Goal: Transaction & Acquisition: Purchase product/service

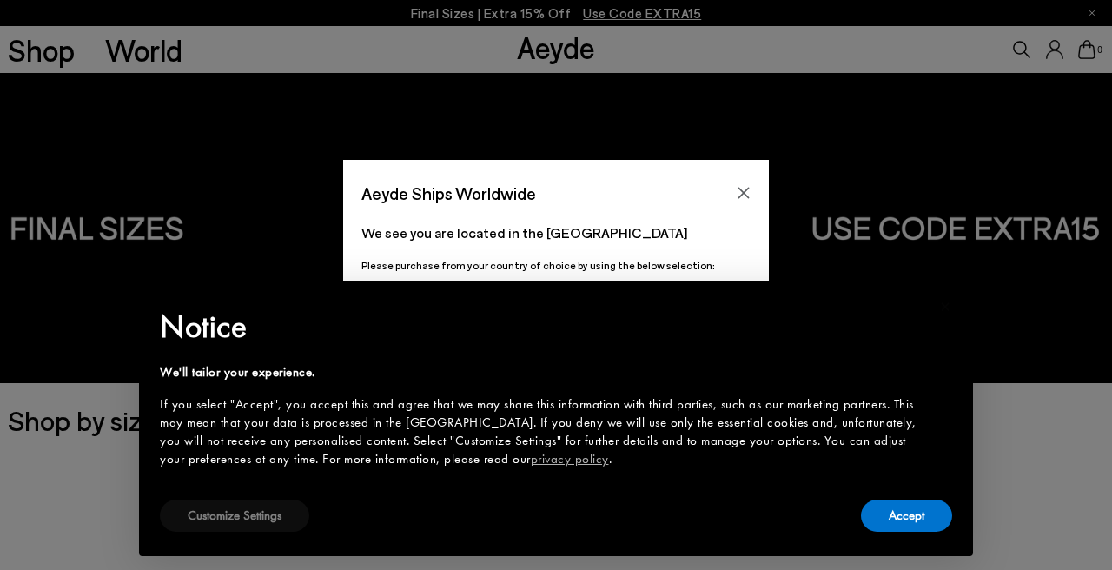
click at [245, 515] on button "Customize Settings" at bounding box center [234, 516] width 149 height 32
click at [739, 196] on icon "Close" at bounding box center [744, 193] width 14 height 14
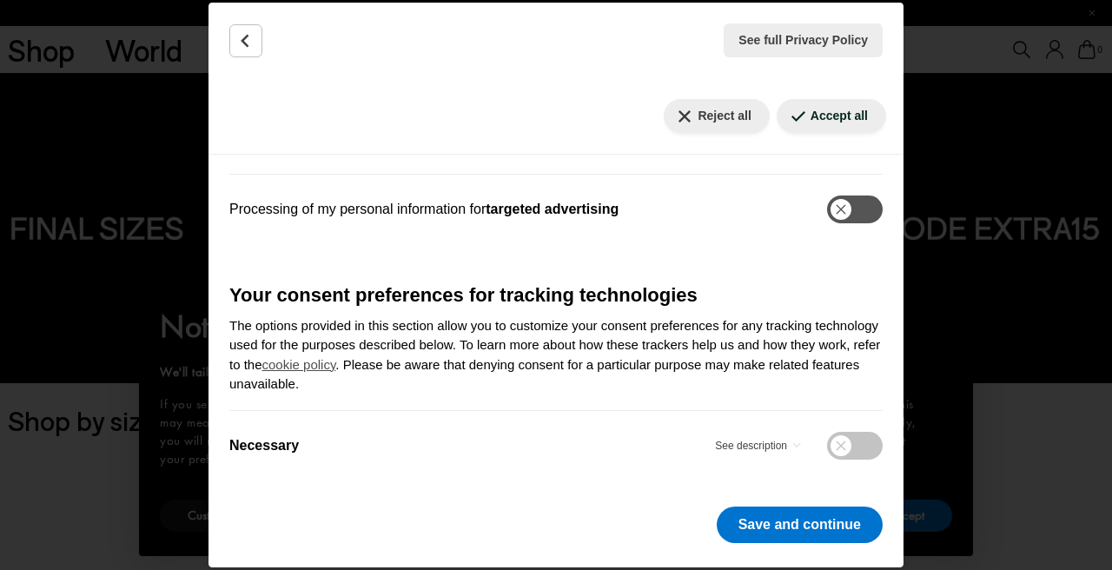
scroll to position [522, 0]
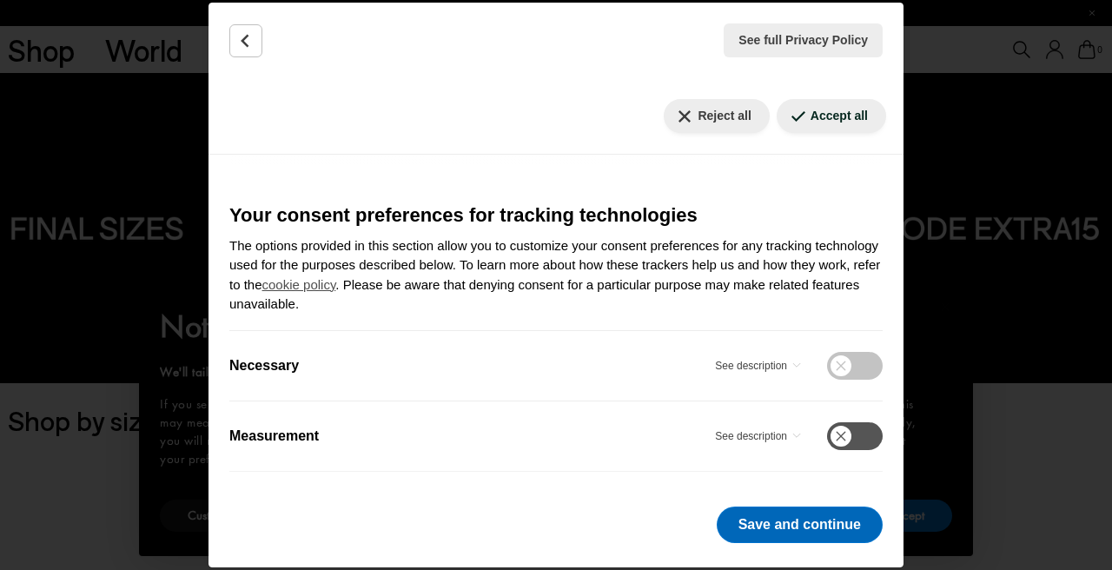
click at [780, 525] on button "Save and continue" at bounding box center [800, 524] width 166 height 36
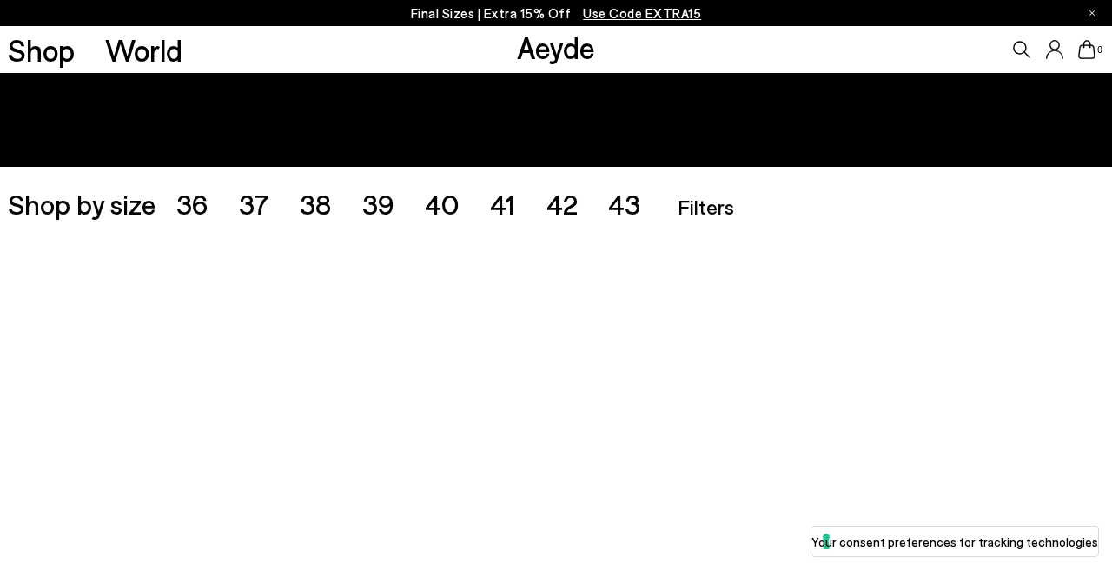
scroll to position [220, 0]
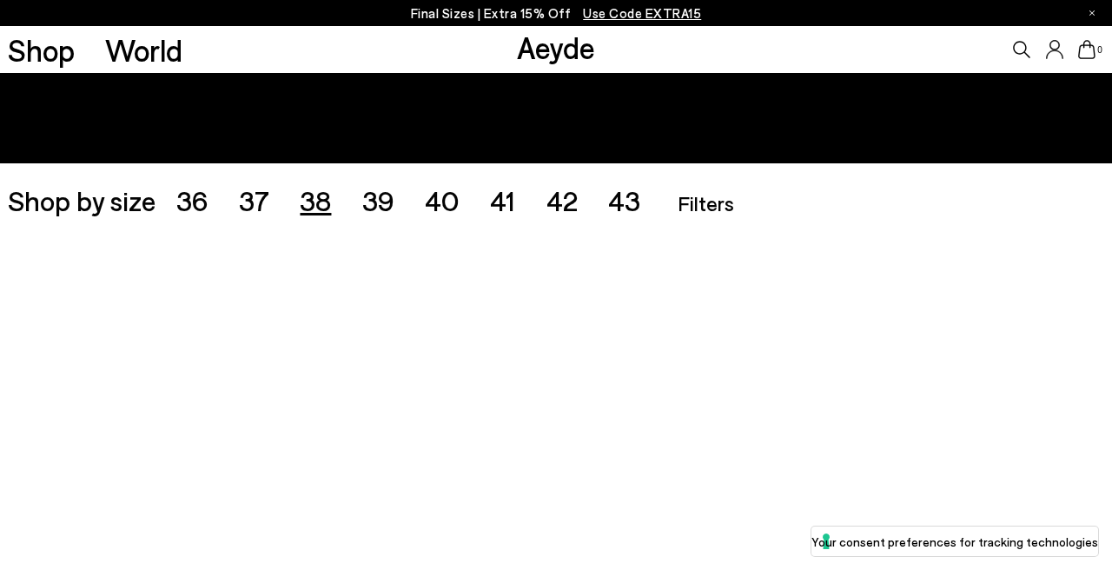
click at [313, 198] on span "38" at bounding box center [315, 199] width 31 height 33
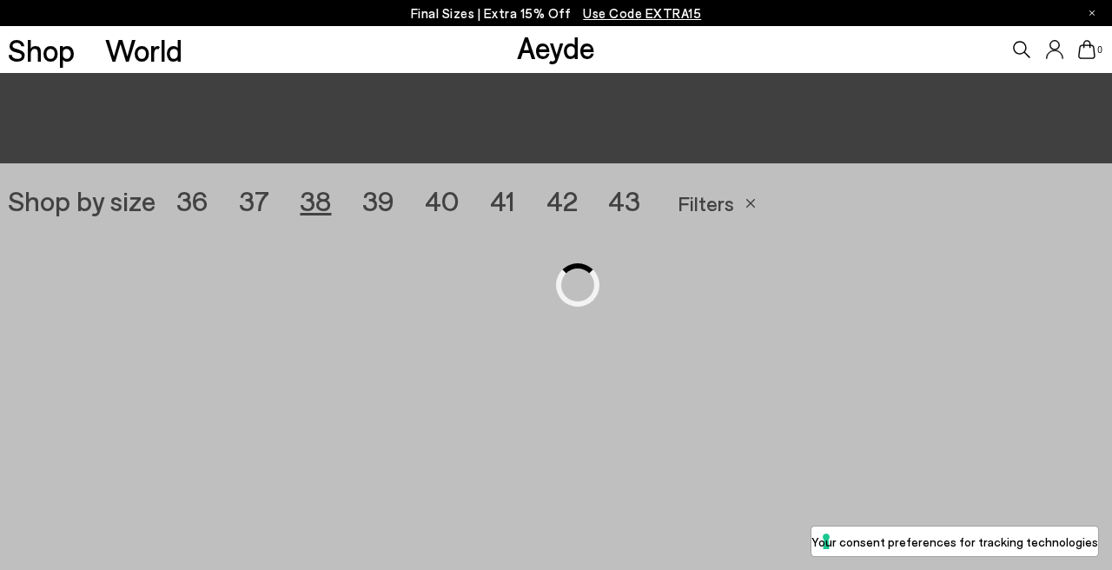
scroll to position [310, 0]
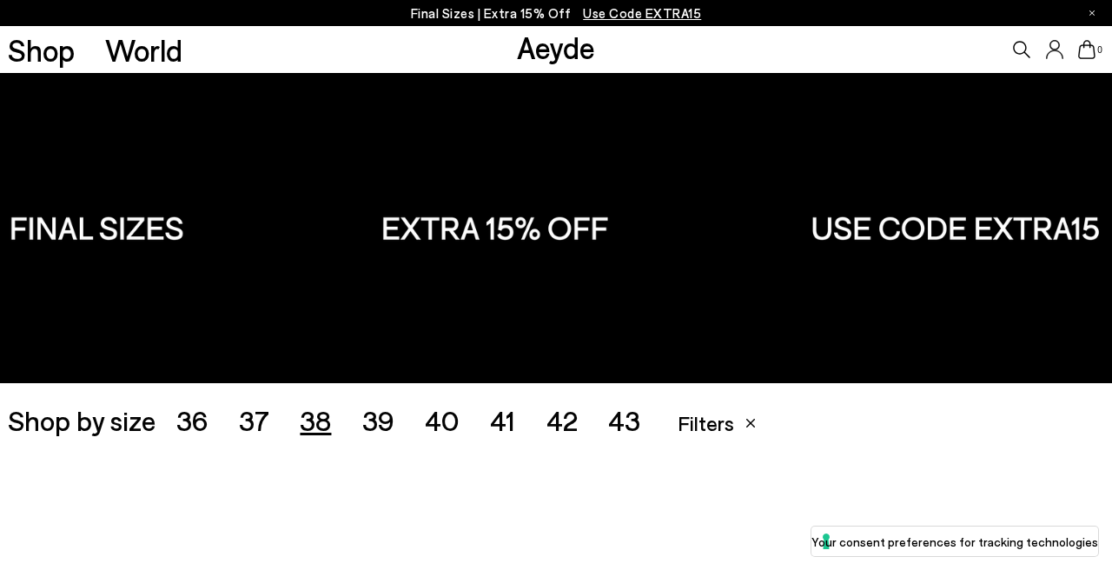
click at [251, 422] on span "37" at bounding box center [254, 419] width 30 height 33
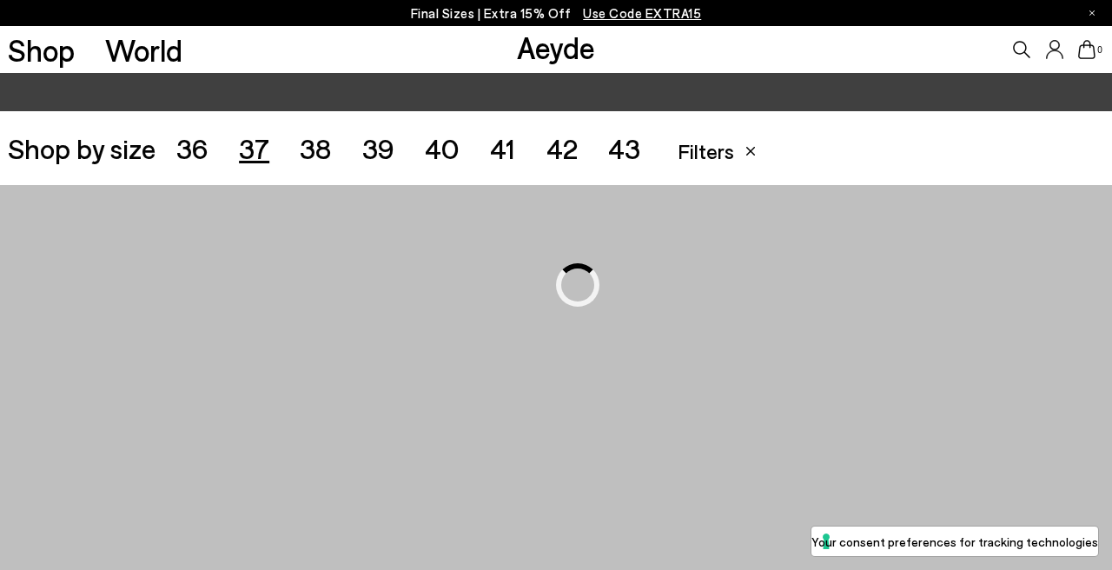
scroll to position [310, 0]
